Goal: Navigation & Orientation: Find specific page/section

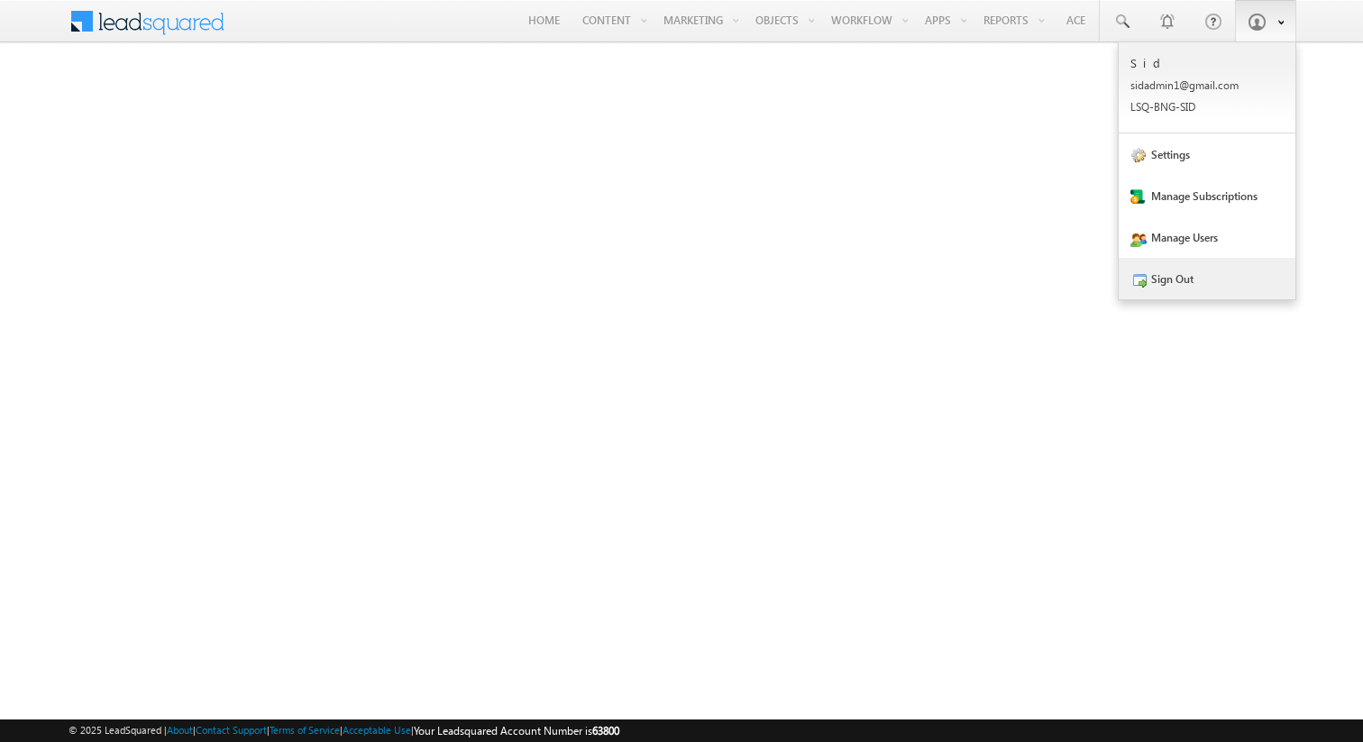
click at [1183, 282] on link "Sign Out" at bounding box center [1207, 278] width 177 height 41
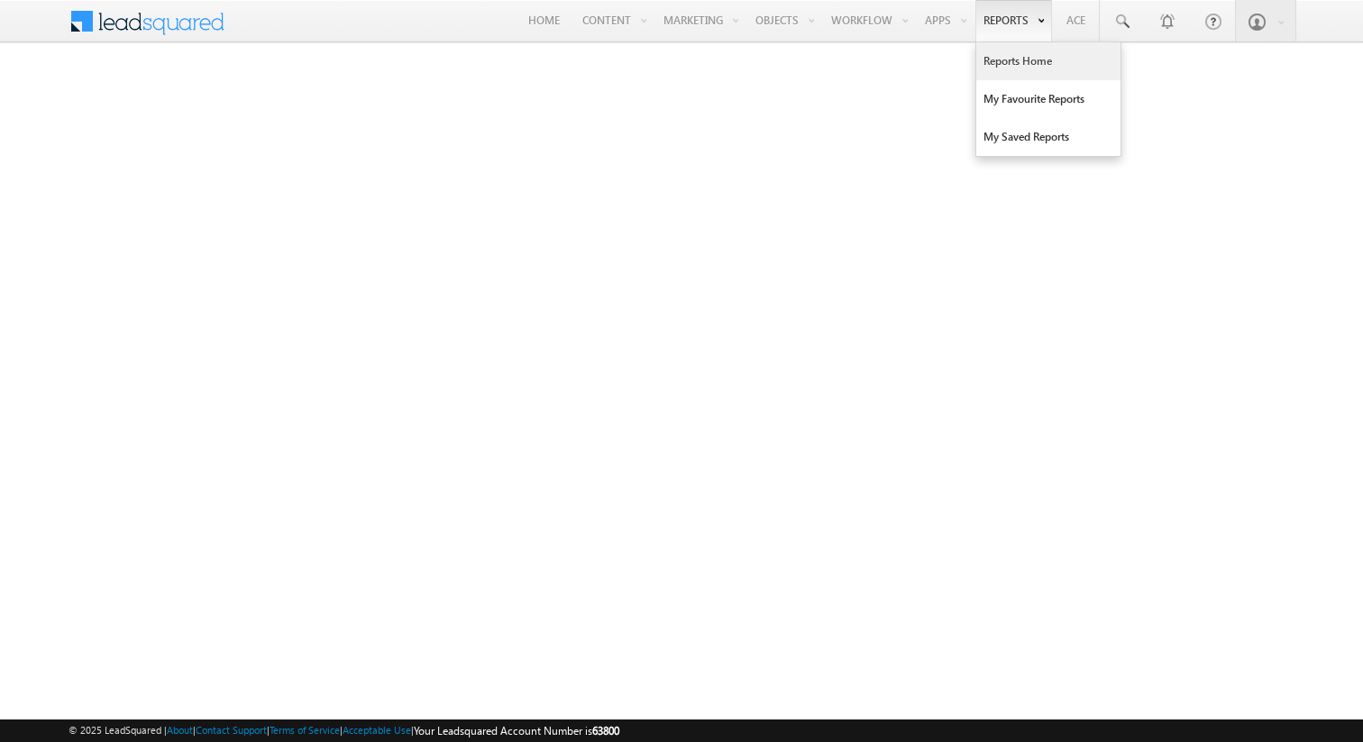
click at [996, 61] on link "Reports Home" at bounding box center [1048, 61] width 144 height 38
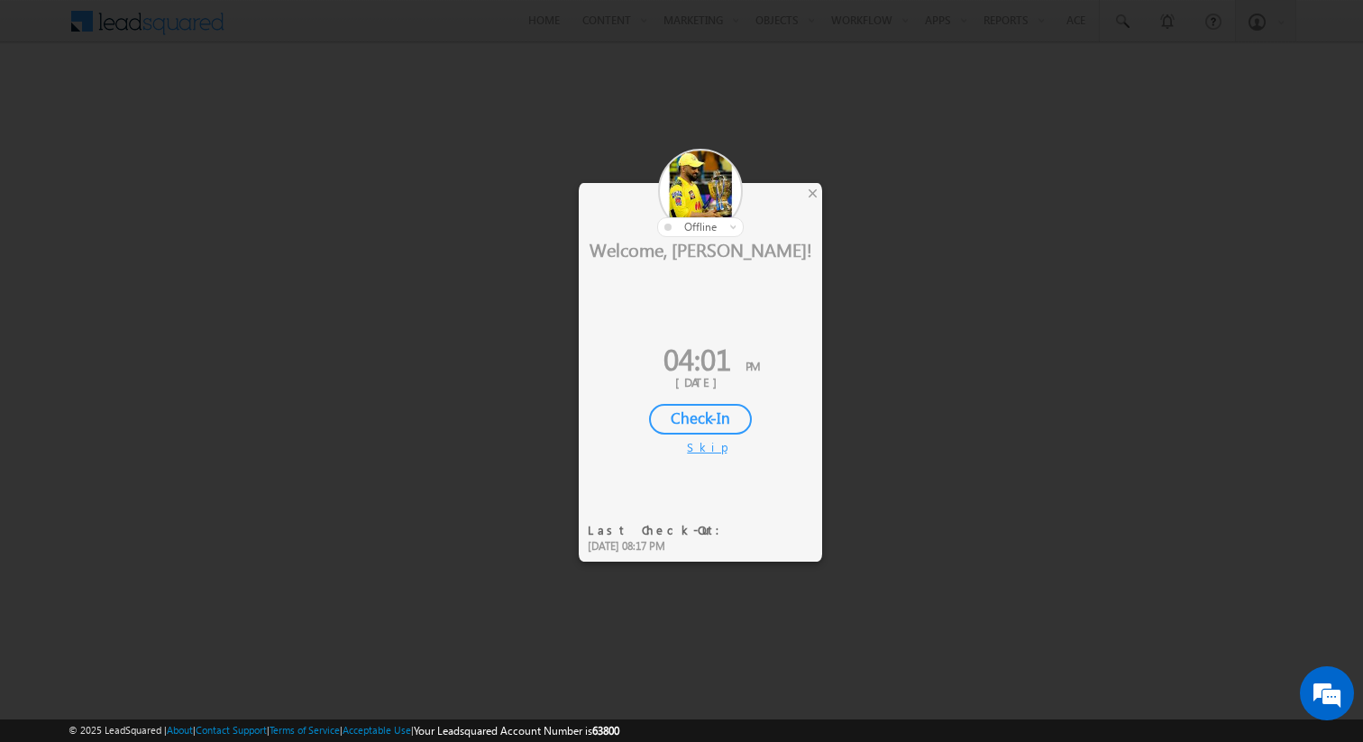
click at [698, 448] on div "Skip" at bounding box center [700, 447] width 27 height 16
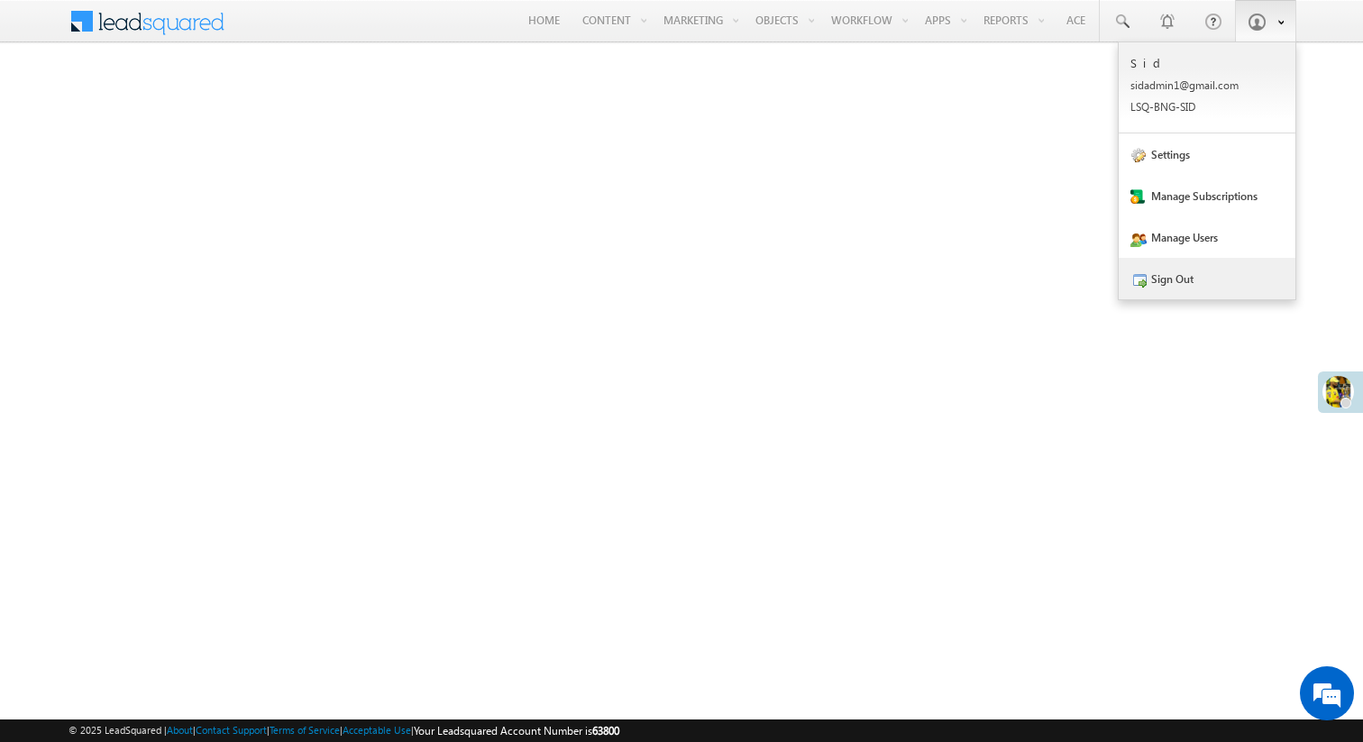
click at [1184, 290] on link "Sign Out" at bounding box center [1207, 278] width 177 height 41
